Goal: Task Accomplishment & Management: Use online tool/utility

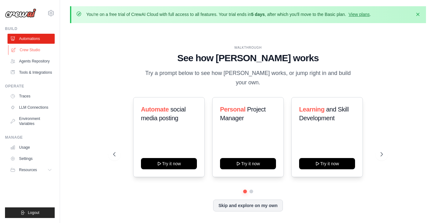
click at [27, 49] on link "Crew Studio" at bounding box center [31, 50] width 47 height 10
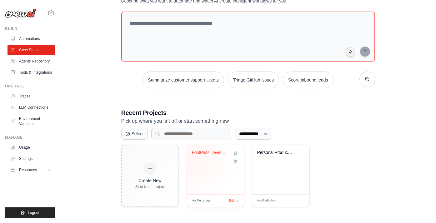
scroll to position [50, 0]
click at [219, 166] on div "FootPass Development Specs Generato..." at bounding box center [215, 169] width 57 height 49
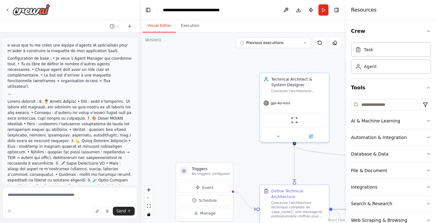
scroll to position [6899, 0]
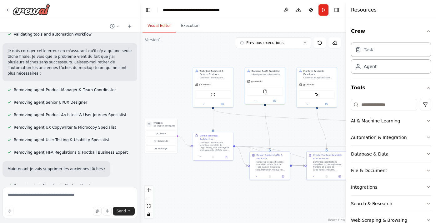
drag, startPoint x: 247, startPoint y: 152, endPoint x: 198, endPoint y: 123, distance: 57.1
click at [198, 123] on div ".deletable-edge-delete-btn { width: 20px; height: 20px; border: 0px solid #ffff…" at bounding box center [243, 128] width 206 height 191
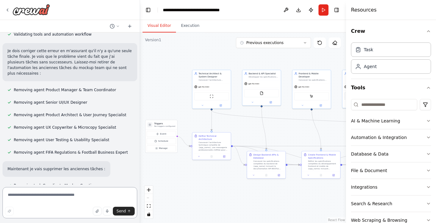
click at [55, 196] on textarea at bounding box center [70, 202] width 135 height 31
type textarea "**********"
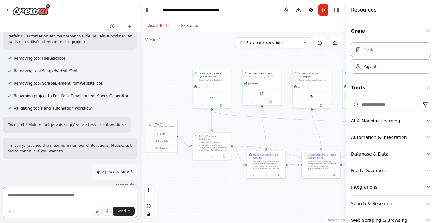
scroll to position [7160, 0]
click at [89, 196] on textarea at bounding box center [70, 202] width 135 height 31
type textarea "**********"
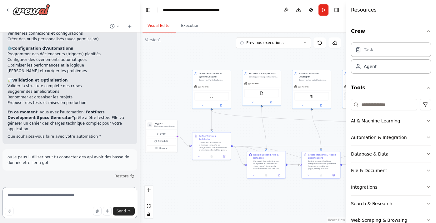
scroll to position [7620, 0]
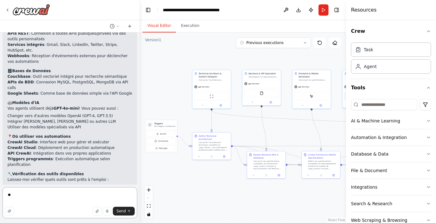
type textarea "*"
type textarea "**********"
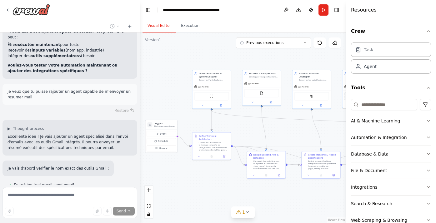
scroll to position [7986, 0]
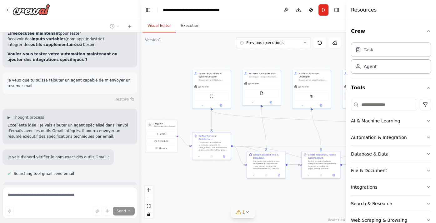
click at [250, 213] on icon at bounding box center [247, 212] width 5 height 5
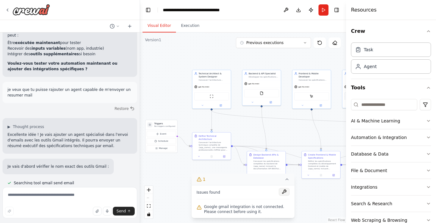
click at [285, 195] on button at bounding box center [284, 192] width 11 height 8
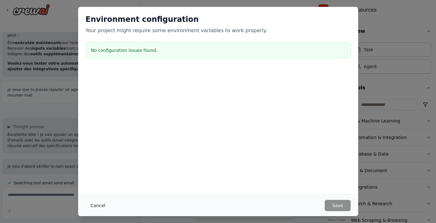
click at [101, 206] on button "Cancel" at bounding box center [98, 205] width 25 height 11
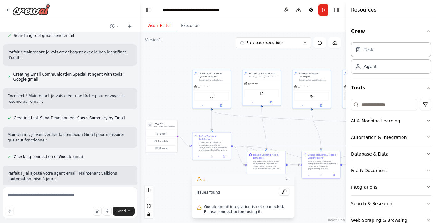
scroll to position [8124, 0]
click at [430, 138] on icon "button" at bounding box center [428, 137] width 5 height 5
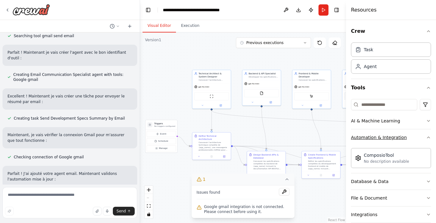
click at [430, 138] on icon "button" at bounding box center [429, 137] width 3 height 1
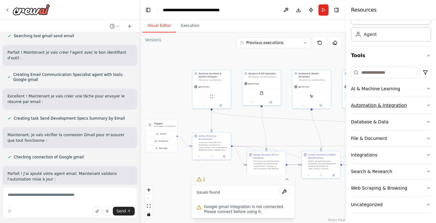
scroll to position [32, 0]
click at [430, 157] on icon "button" at bounding box center [428, 155] width 5 height 5
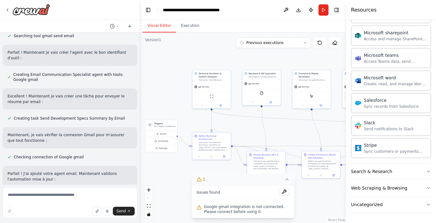
scroll to position [398, 0]
click at [426, 171] on button "Search & Research" at bounding box center [391, 172] width 80 height 16
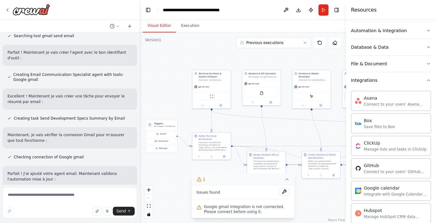
scroll to position [101, 0]
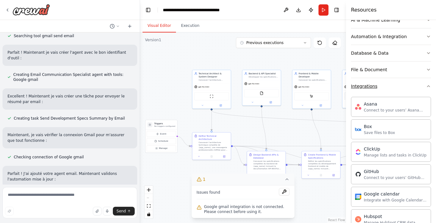
click at [431, 89] on button "Integrations" at bounding box center [391, 86] width 80 height 16
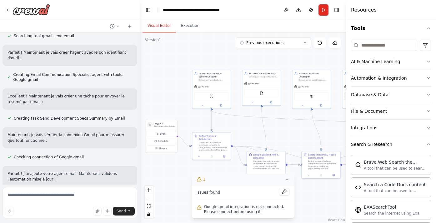
scroll to position [57, 0]
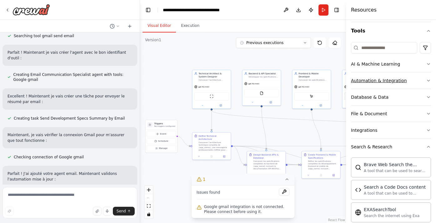
click at [431, 83] on button "Automation & Integration" at bounding box center [391, 81] width 80 height 16
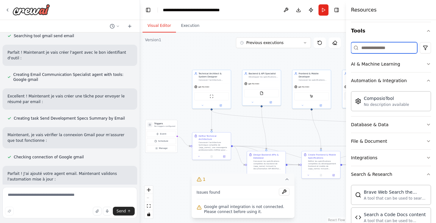
click at [397, 52] on input at bounding box center [384, 47] width 66 height 11
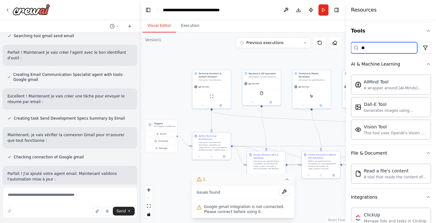
scroll to position [0, 0]
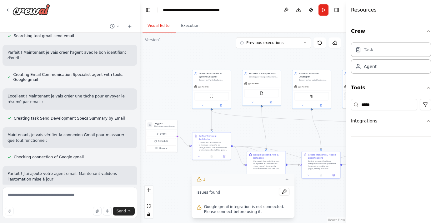
click at [429, 124] on button "Integrations" at bounding box center [391, 121] width 80 height 16
click at [390, 104] on input "*****" at bounding box center [384, 104] width 66 height 11
click at [364, 106] on input "*****" at bounding box center [384, 104] width 66 height 11
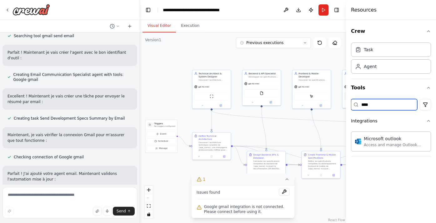
click at [381, 108] on input "****" at bounding box center [384, 104] width 66 height 11
type input "*****"
click at [69, 201] on textarea at bounding box center [70, 202] width 135 height 31
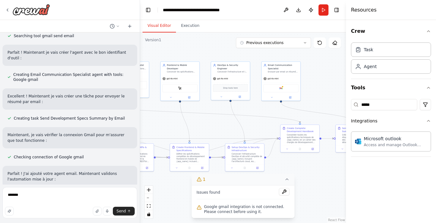
drag, startPoint x: 268, startPoint y: 127, endPoint x: 135, endPoint y: 119, distance: 132.9
click at [135, 119] on div "e veux que tu me crées une équipe d’agents IA spécialisés pour m’aider à constr…" at bounding box center [218, 111] width 436 height 223
click at [280, 89] on img at bounding box center [281, 88] width 4 height 4
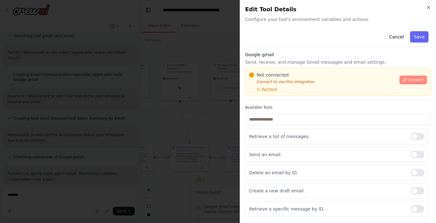
click at [417, 78] on span "Connect" at bounding box center [417, 80] width 16 height 5
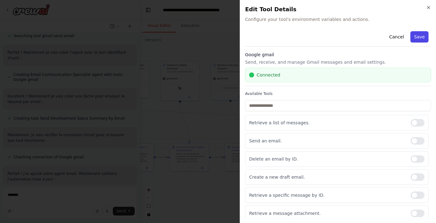
click at [419, 42] on button "Save" at bounding box center [420, 36] width 18 height 11
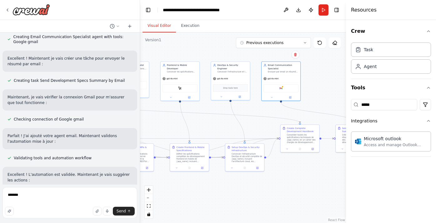
scroll to position [8161, 0]
click at [323, 8] on button "Run" at bounding box center [324, 9] width 10 height 11
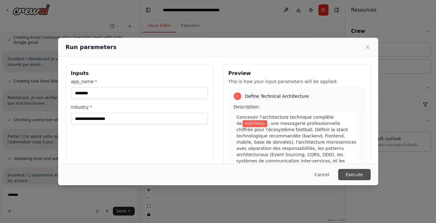
click at [358, 173] on button "Execute" at bounding box center [354, 174] width 33 height 11
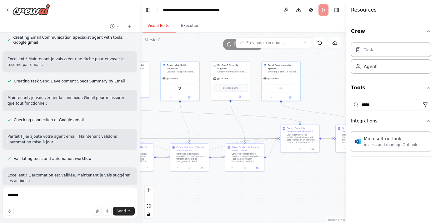
click at [159, 27] on button "Visual Editor" at bounding box center [159, 25] width 33 height 13
click at [79, 200] on textarea "*******" at bounding box center [70, 202] width 135 height 31
drag, startPoint x: 79, startPoint y: 200, endPoint x: 108, endPoint y: 211, distance: 30.8
click at [108, 211] on icon "button" at bounding box center [107, 212] width 4 height 4
click at [118, 211] on span "Send" at bounding box center [121, 211] width 9 height 5
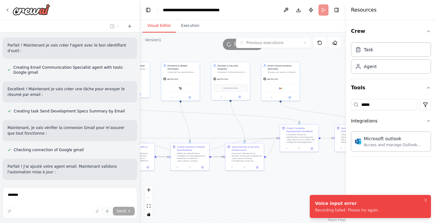
scroll to position [8166, 0]
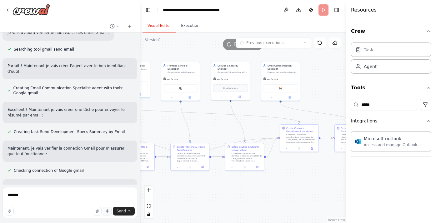
click at [105, 211] on button "button" at bounding box center [107, 211] width 9 height 9
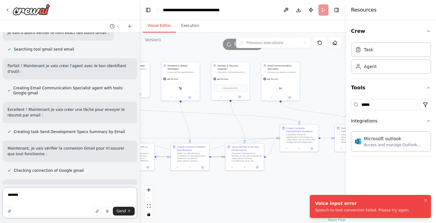
click at [34, 198] on textarea "*******" at bounding box center [70, 202] width 135 height 31
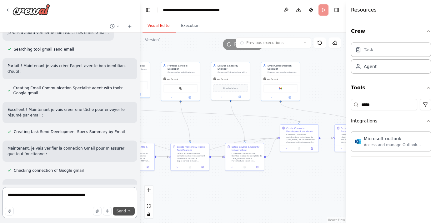
type textarea "**********"
click at [115, 212] on button "Send" at bounding box center [124, 211] width 22 height 9
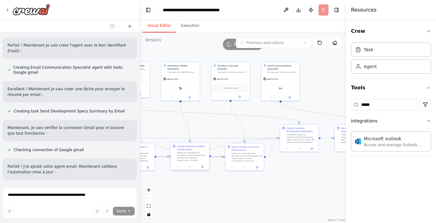
scroll to position [8166, 0]
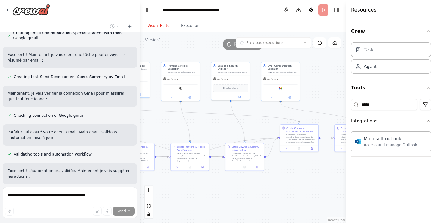
click at [327, 11] on header "**********" at bounding box center [243, 10] width 206 height 20
click at [319, 46] on button at bounding box center [320, 43] width 13 height 11
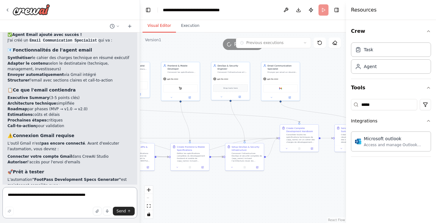
scroll to position [8346, 0]
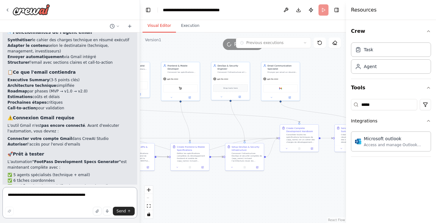
click at [78, 199] on textarea "**********" at bounding box center [70, 202] width 135 height 31
drag, startPoint x: 64, startPoint y: 168, endPoint x: 13, endPoint y: 157, distance: 51.6
click at [34, 200] on textarea "**********" at bounding box center [70, 202] width 135 height 31
type textarea "**********"
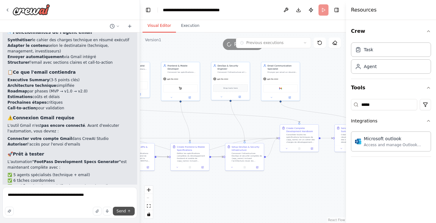
click at [126, 213] on button "Send" at bounding box center [124, 211] width 22 height 9
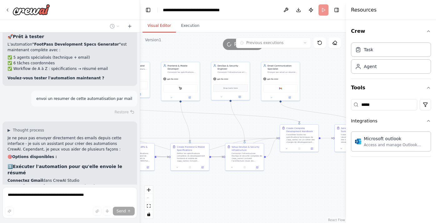
scroll to position [8537, 0]
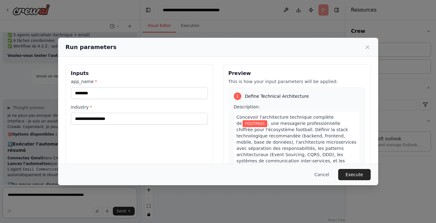
scroll to position [8477, 0]
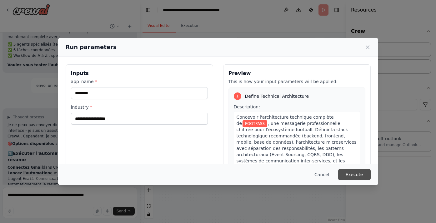
click at [351, 175] on button "Execute" at bounding box center [354, 174] width 33 height 11
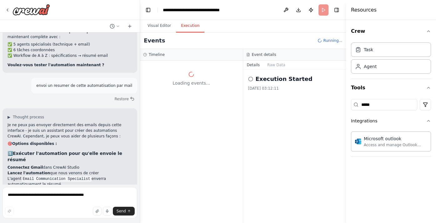
scroll to position [8641, 0]
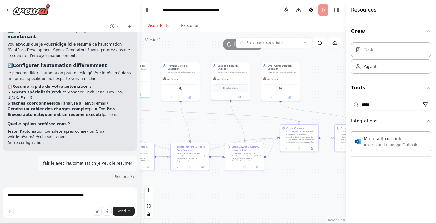
click at [160, 25] on button "Visual Editor" at bounding box center [159, 25] width 33 height 13
drag, startPoint x: 219, startPoint y: 114, endPoint x: 302, endPoint y: 130, distance: 85.0
click at [102, 130] on div ".deletable-edge-delete-btn { width: 20px; height: 20px; border: 0px solid #ffff…" at bounding box center [49, 93] width 103 height 95
click at [147, 198] on div "React Flow controls" at bounding box center [149, 202] width 8 height 33
click at [149, 199] on div "React Flow controls" at bounding box center [149, 202] width 8 height 33
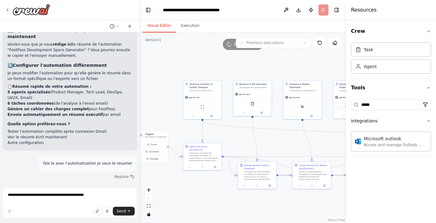
drag, startPoint x: 191, startPoint y: 185, endPoint x: 314, endPoint y: 204, distance: 124.0
click at [313, 204] on div ".deletable-edge-delete-btn { width: 20px; height: 20px; border: 0px solid #ffff…" at bounding box center [243, 128] width 206 height 191
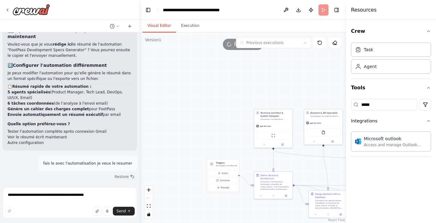
drag, startPoint x: 153, startPoint y: 180, endPoint x: 223, endPoint y: 209, distance: 76.0
click at [223, 209] on div ".deletable-edge-delete-btn { width: 20px; height: 20px; border: 0px solid #ffff…" at bounding box center [243, 128] width 206 height 191
click at [223, 167] on p "No triggers configured" at bounding box center [226, 166] width 21 height 3
click at [224, 180] on span "Schedule" at bounding box center [225, 180] width 10 height 3
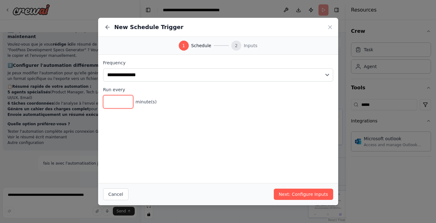
click at [125, 103] on input "*" at bounding box center [118, 101] width 30 height 13
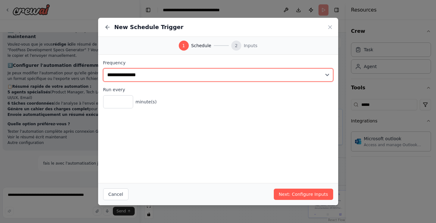
select select "*******"
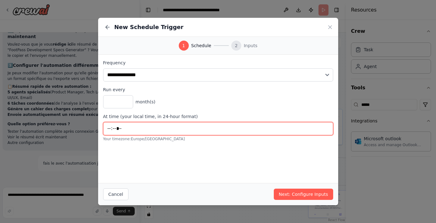
click at [132, 126] on input "*****" at bounding box center [218, 128] width 230 height 13
type input "*****"
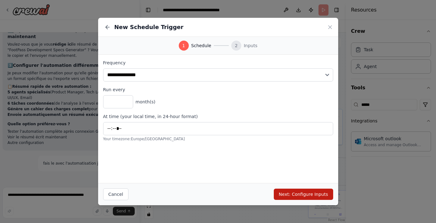
click at [297, 190] on button "Next: Configure Inputs" at bounding box center [303, 194] width 59 height 11
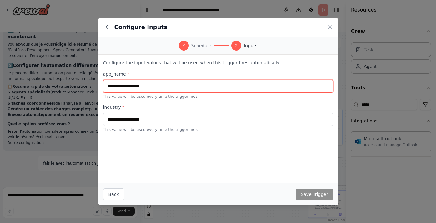
click at [198, 91] on input "text" at bounding box center [218, 86] width 230 height 13
type input "***"
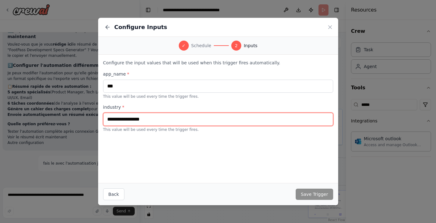
click at [189, 116] on input "text" at bounding box center [218, 119] width 230 height 13
type input "****"
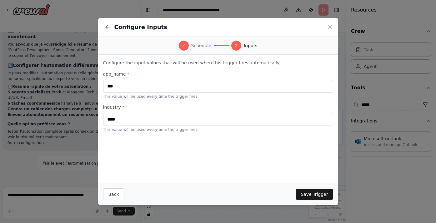
click at [303, 194] on button "Save Trigger" at bounding box center [314, 194] width 37 height 11
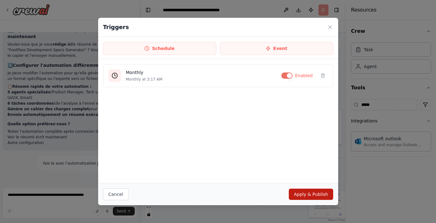
click at [303, 194] on button "Apply & Publish" at bounding box center [311, 194] width 44 height 11
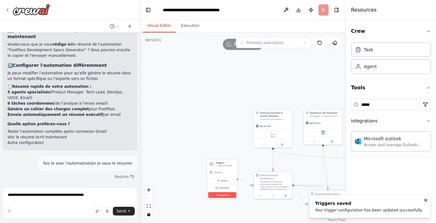
click at [221, 195] on span "Manage" at bounding box center [224, 195] width 9 height 3
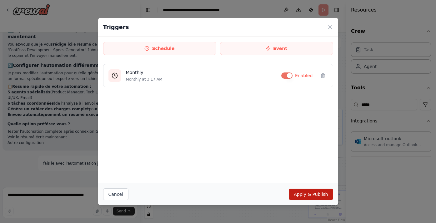
click at [297, 196] on button "Apply & Publish" at bounding box center [311, 194] width 44 height 11
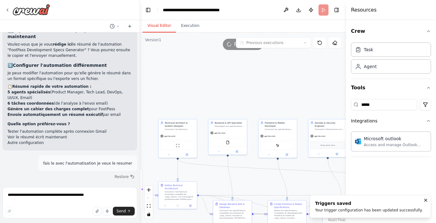
drag, startPoint x: 303, startPoint y: 163, endPoint x: 198, endPoint y: 159, distance: 105.8
click at [198, 160] on div ".deletable-edge-delete-btn { width: 20px; height: 20px; border: 0px solid #ffff…" at bounding box center [243, 128] width 206 height 191
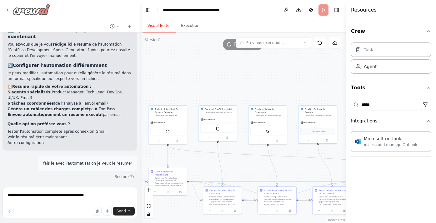
click at [9, 8] on icon at bounding box center [7, 10] width 5 height 5
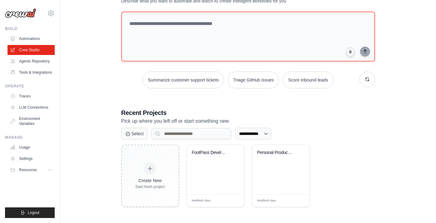
scroll to position [50, 0]
click at [30, 61] on link "Agents Repository" at bounding box center [31, 61] width 47 height 10
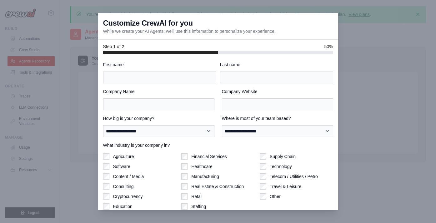
click at [27, 79] on div at bounding box center [218, 111] width 436 height 223
click at [28, 77] on div at bounding box center [218, 111] width 436 height 223
click at [349, 40] on div at bounding box center [218, 111] width 436 height 223
click at [417, 17] on div at bounding box center [218, 111] width 436 height 223
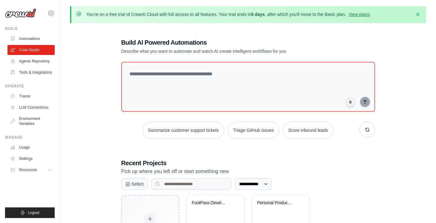
click at [424, 18] on div "You're on a free trial of CrewAI Cloud with full access to all features. Your t…" at bounding box center [248, 14] width 356 height 17
click at [417, 13] on icon "button" at bounding box center [418, 14] width 3 height 3
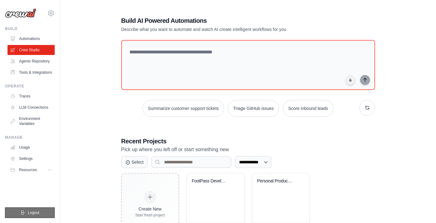
click at [38, 213] on span "Logout" at bounding box center [34, 213] width 12 height 5
